Goal: Task Accomplishment & Management: Manage account settings

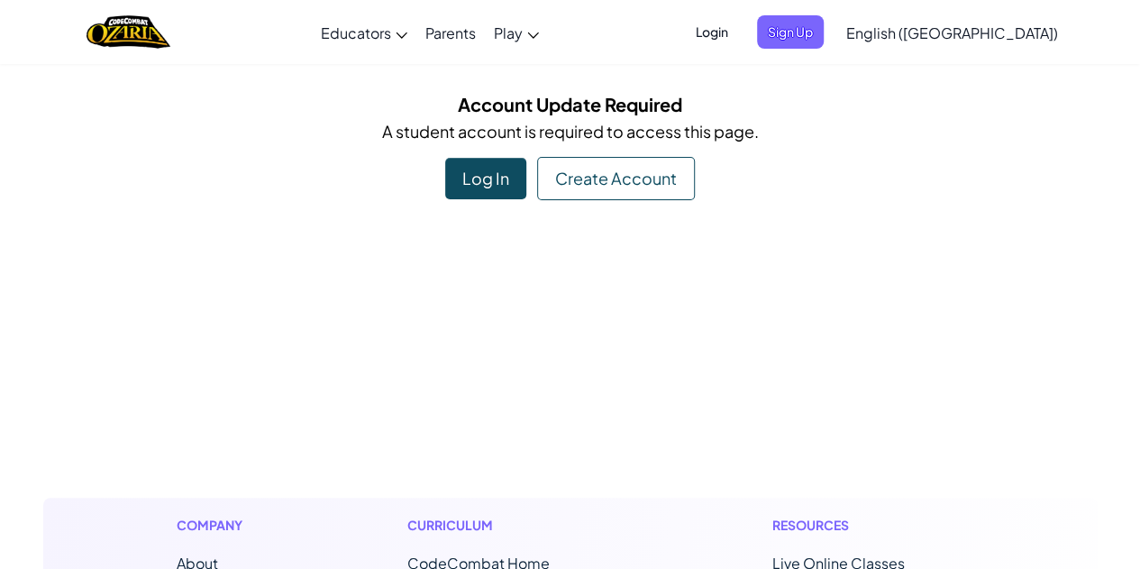
click at [739, 24] on span "Login" at bounding box center [712, 31] width 54 height 33
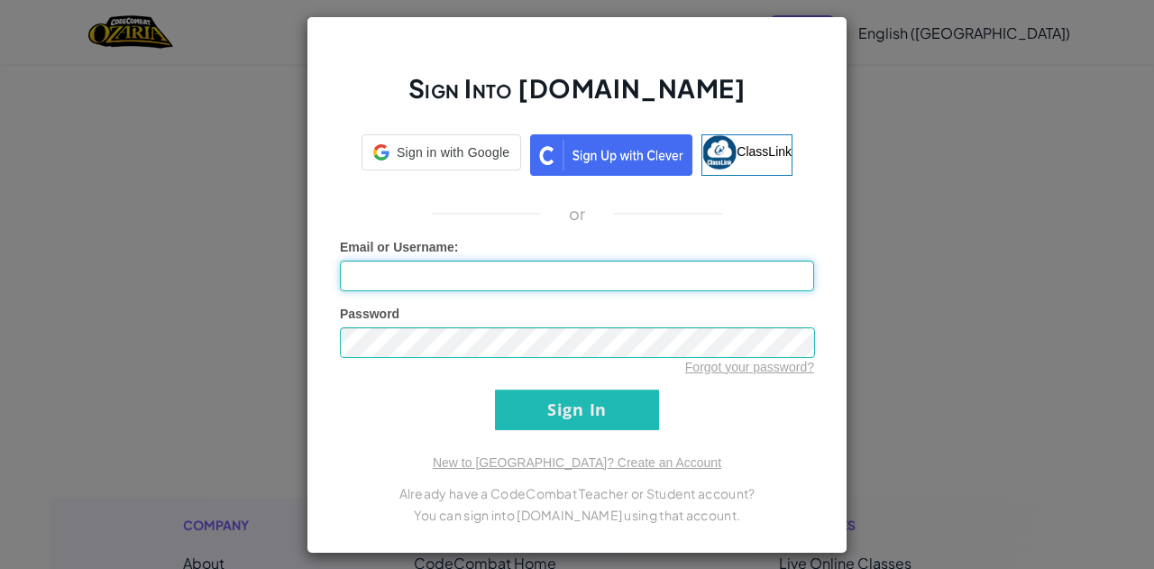
type input "[PERSON_NAME]"
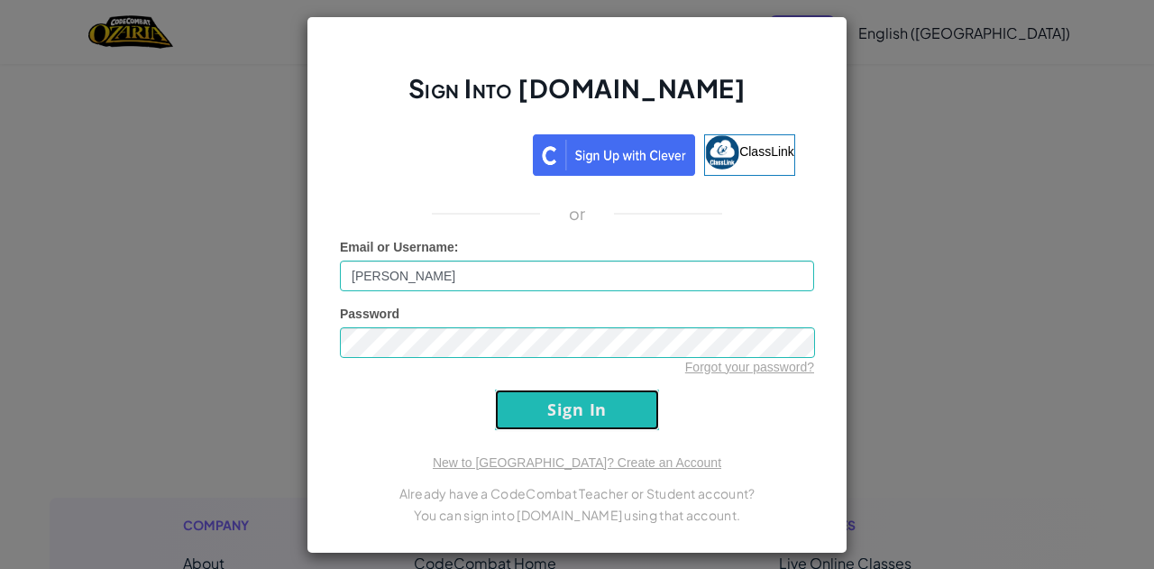
click at [604, 408] on input "Sign In" at bounding box center [577, 409] width 164 height 41
